Goal: Information Seeking & Learning: Learn about a topic

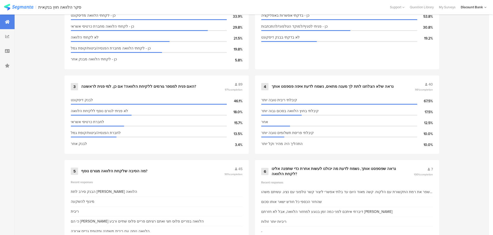
scroll to position [273, 0]
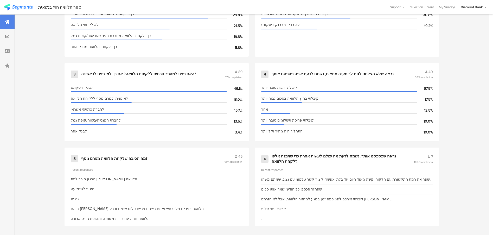
click at [240, 154] on div "45" at bounding box center [234, 156] width 18 height 5
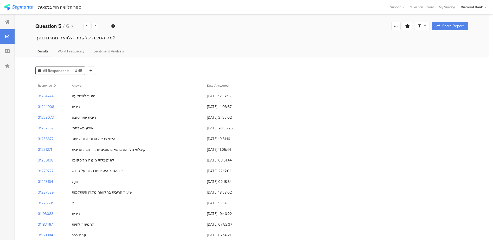
click at [77, 51] on span "Word Frequency" at bounding box center [71, 50] width 27 height 5
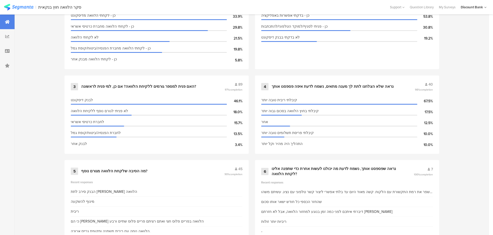
scroll to position [273, 0]
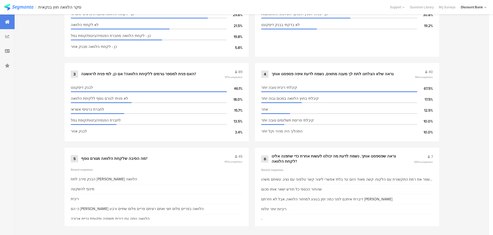
click at [433, 154] on span "7" at bounding box center [433, 156] width 2 height 5
